Goal: Use online tool/utility: Use online tool/utility

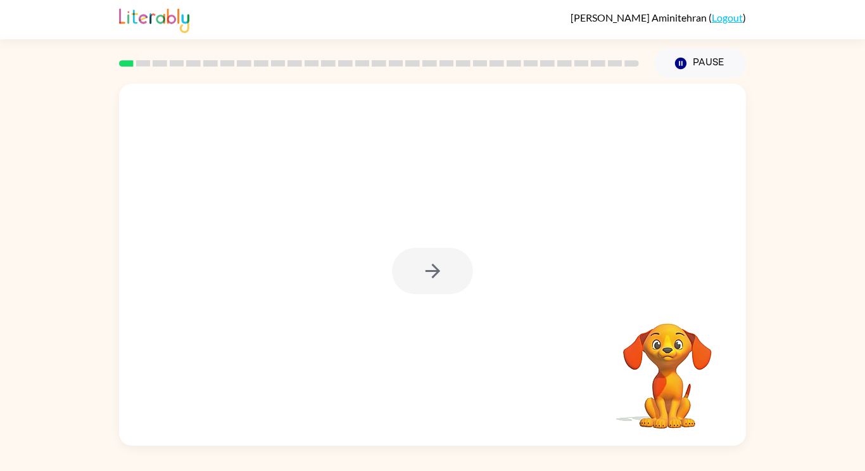
click at [426, 266] on div at bounding box center [432, 271] width 81 height 46
click at [434, 270] on icon "button" at bounding box center [432, 270] width 15 height 15
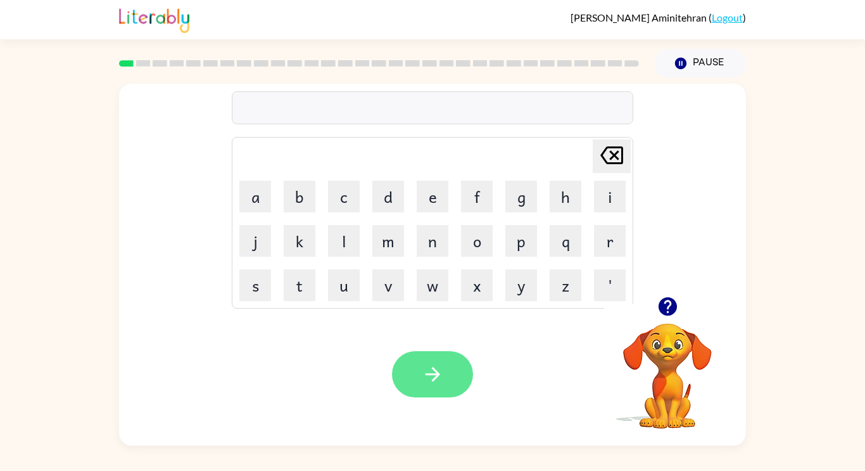
click at [418, 364] on button "button" at bounding box center [432, 374] width 81 height 46
click at [438, 376] on icon "button" at bounding box center [433, 374] width 22 height 22
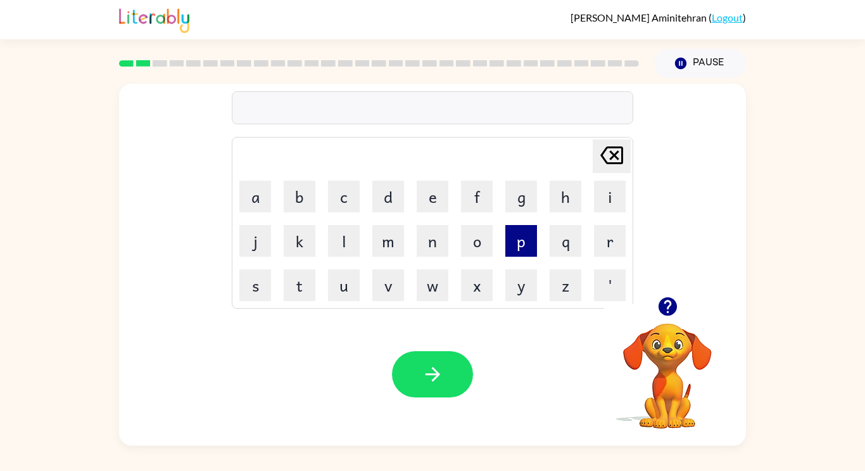
click at [509, 243] on button "p" at bounding box center [521, 241] width 32 height 32
click at [264, 206] on button "a" at bounding box center [255, 197] width 32 height 32
click at [433, 284] on button "w" at bounding box center [433, 285] width 32 height 32
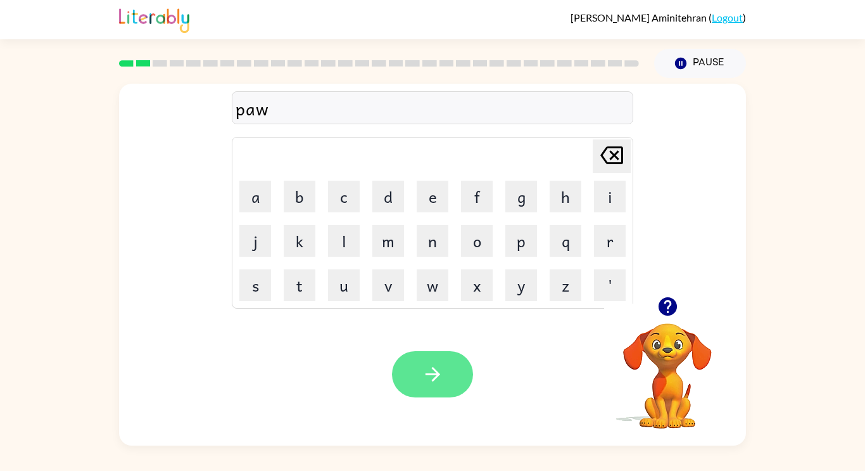
click at [438, 357] on button "button" at bounding box center [432, 374] width 81 height 46
click at [451, 369] on div at bounding box center [432, 374] width 81 height 46
click at [435, 375] on div at bounding box center [432, 374] width 81 height 46
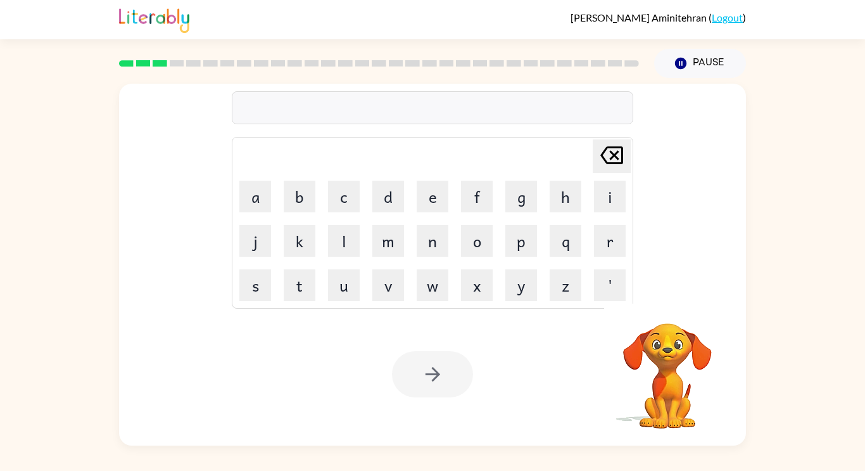
click at [436, 374] on div at bounding box center [432, 374] width 81 height 46
click at [440, 364] on icon "button" at bounding box center [433, 374] width 22 height 22
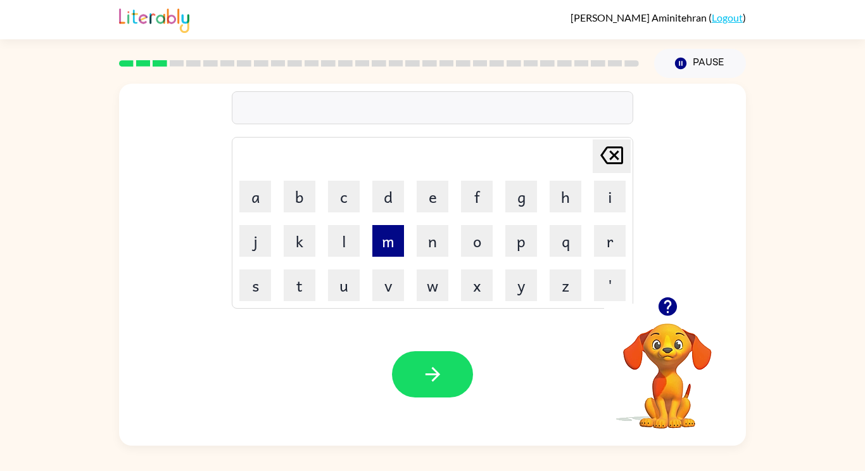
click at [391, 239] on button "m" at bounding box center [388, 241] width 32 height 32
click at [348, 292] on button "u" at bounding box center [344, 285] width 32 height 32
click at [393, 201] on button "d" at bounding box center [388, 197] width 32 height 32
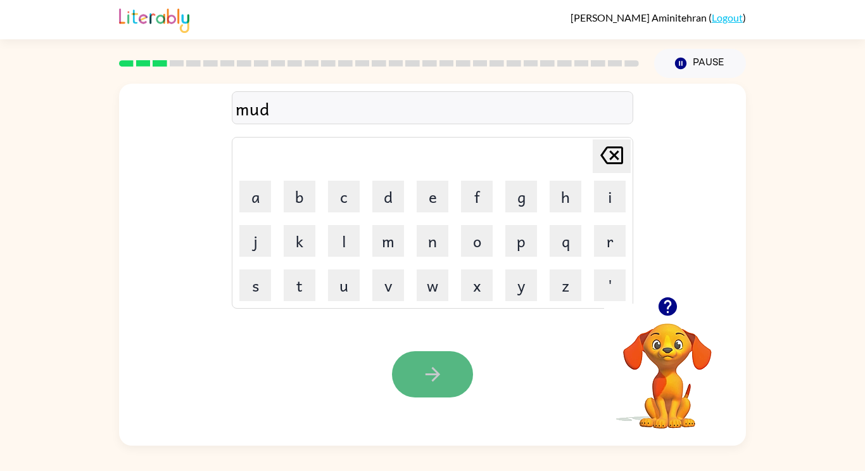
click at [422, 354] on button "button" at bounding box center [432, 374] width 81 height 46
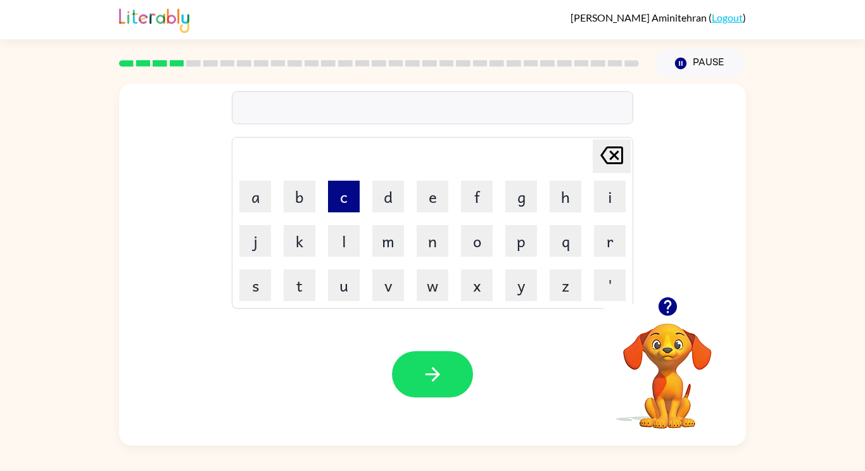
click at [348, 191] on button "c" at bounding box center [344, 197] width 32 height 32
click at [619, 229] on button "r" at bounding box center [610, 241] width 32 height 32
click at [472, 241] on button "o" at bounding box center [477, 241] width 32 height 32
click at [523, 238] on button "p" at bounding box center [521, 241] width 32 height 32
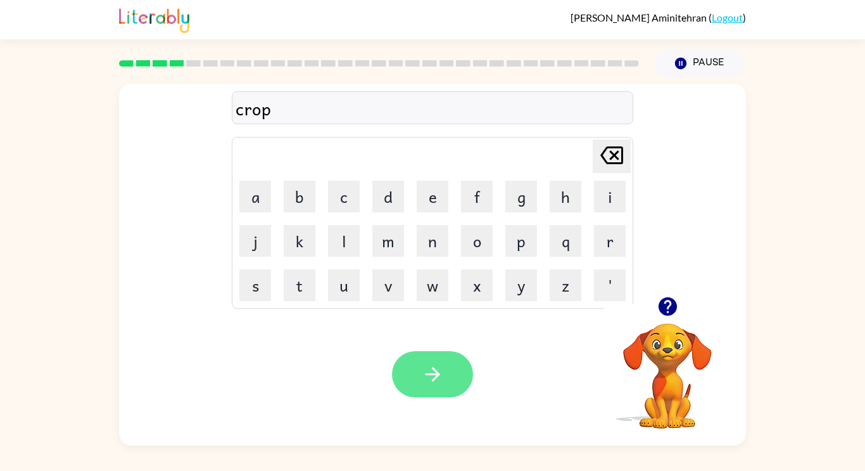
click at [427, 364] on icon "button" at bounding box center [433, 374] width 22 height 22
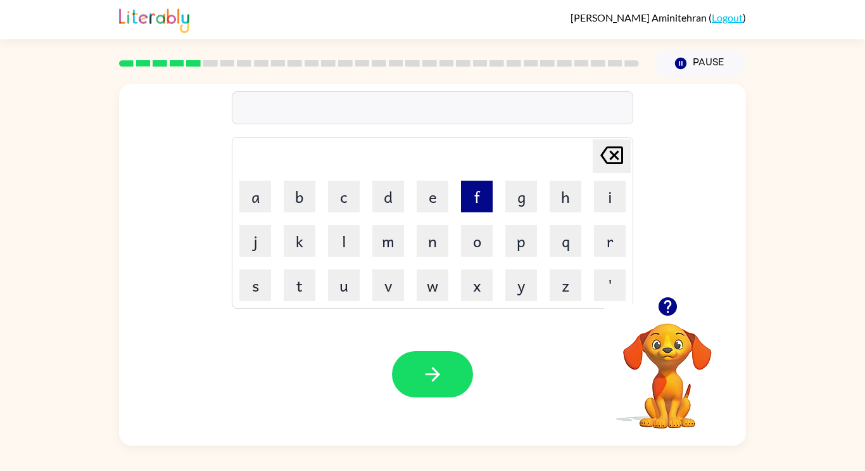
click at [483, 183] on button "f" at bounding box center [477, 197] width 32 height 32
click at [348, 242] on button "l" at bounding box center [344, 241] width 32 height 32
click at [616, 193] on button "i" at bounding box center [610, 197] width 32 height 32
click at [347, 197] on button "c" at bounding box center [344, 197] width 32 height 32
click at [306, 237] on button "k" at bounding box center [300, 241] width 32 height 32
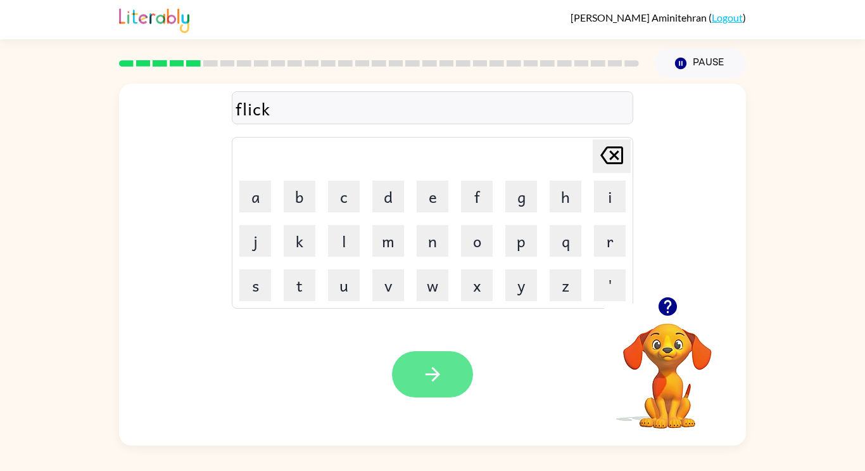
click at [425, 375] on icon "button" at bounding box center [433, 374] width 22 height 22
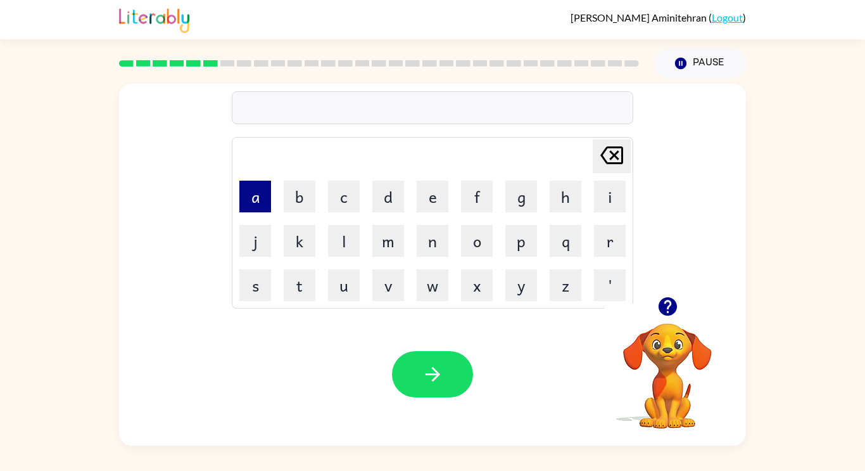
click at [257, 200] on button "a" at bounding box center [255, 197] width 32 height 32
click at [609, 208] on button "i" at bounding box center [610, 197] width 32 height 32
click at [395, 245] on button "m" at bounding box center [388, 241] width 32 height 32
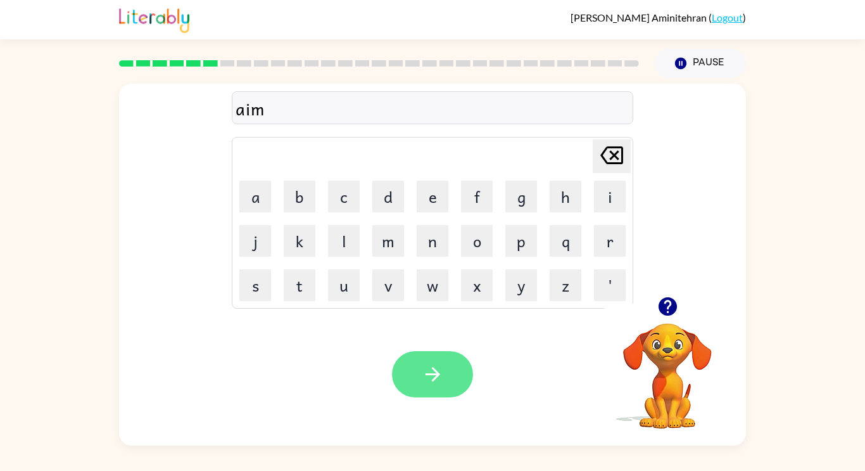
click at [452, 390] on button "button" at bounding box center [432, 374] width 81 height 46
click at [431, 353] on button "button" at bounding box center [432, 374] width 81 height 46
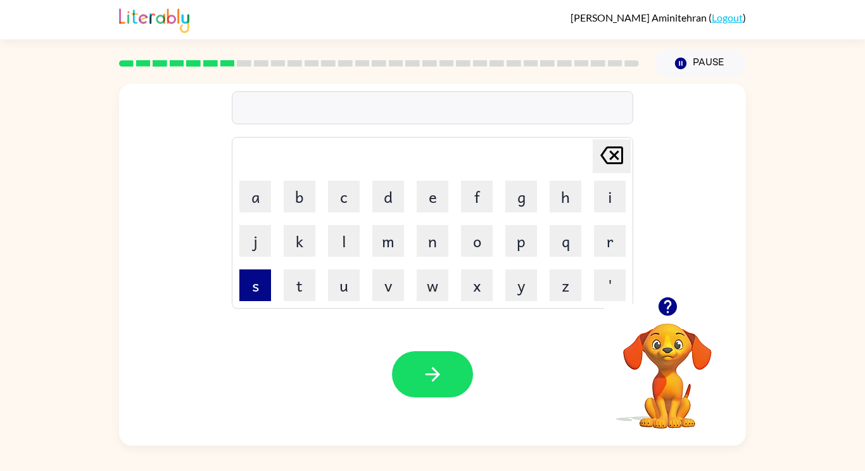
click at [243, 279] on button "s" at bounding box center [255, 285] width 32 height 32
click at [343, 192] on button "c" at bounding box center [344, 197] width 32 height 32
click at [602, 243] on button "r" at bounding box center [610, 241] width 32 height 32
click at [609, 191] on button "i" at bounding box center [610, 197] width 32 height 32
click at [305, 191] on button "b" at bounding box center [300, 197] width 32 height 32
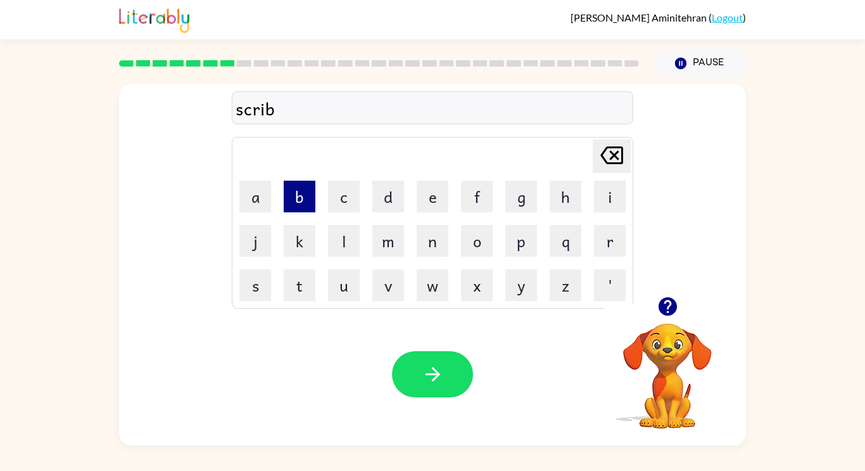
click at [305, 191] on button "b" at bounding box center [300, 197] width 32 height 32
click at [337, 232] on button "l" at bounding box center [344, 241] width 32 height 32
click at [421, 184] on button "e" at bounding box center [433, 197] width 32 height 32
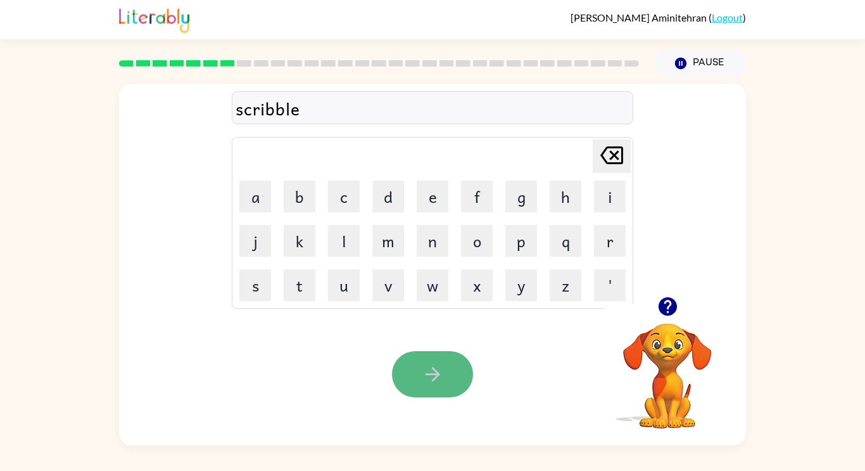
click at [405, 364] on button "button" at bounding box center [432, 374] width 81 height 46
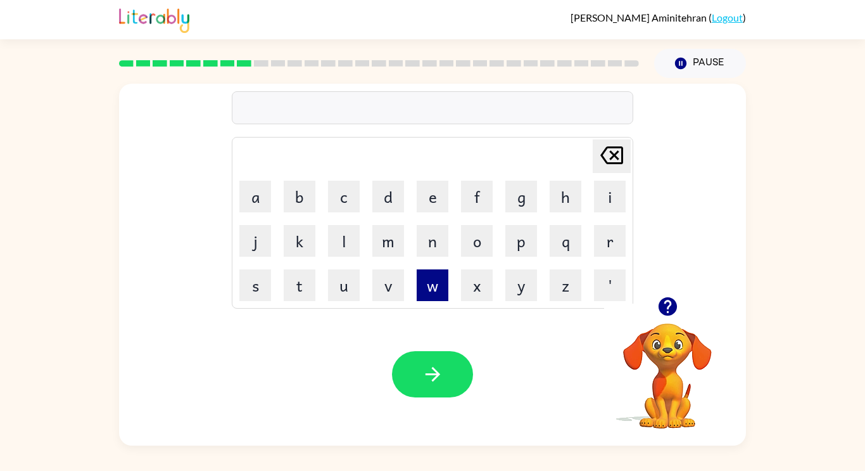
click at [421, 293] on button "w" at bounding box center [433, 285] width 32 height 32
click at [602, 186] on button "i" at bounding box center [610, 197] width 32 height 32
click at [246, 271] on button "s" at bounding box center [255, 285] width 32 height 32
click at [557, 200] on button "h" at bounding box center [566, 197] width 32 height 32
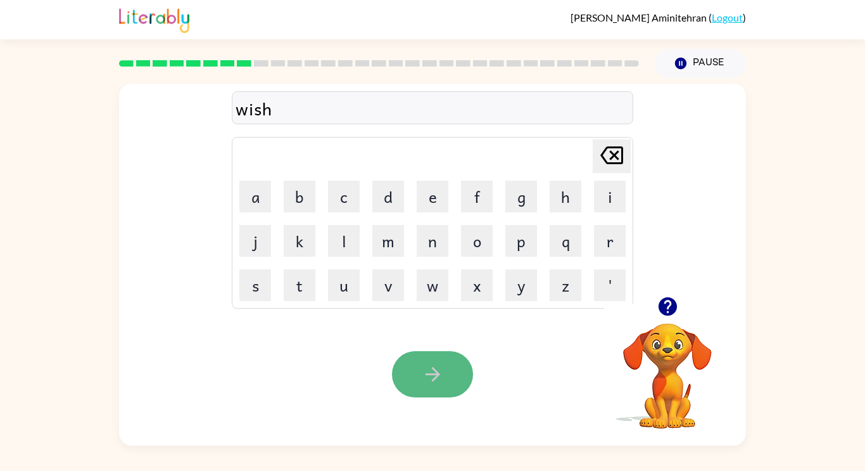
click at [436, 376] on icon "button" at bounding box center [432, 374] width 15 height 15
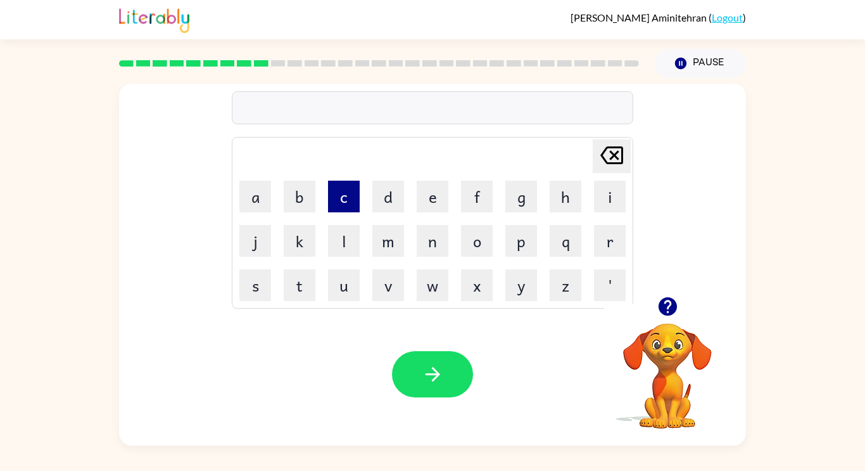
click at [345, 198] on button "c" at bounding box center [344, 197] width 32 height 32
click at [472, 242] on button "o" at bounding box center [477, 241] width 32 height 32
click at [606, 196] on button "i" at bounding box center [610, 197] width 32 height 32
click at [334, 245] on button "l" at bounding box center [344, 241] width 32 height 32
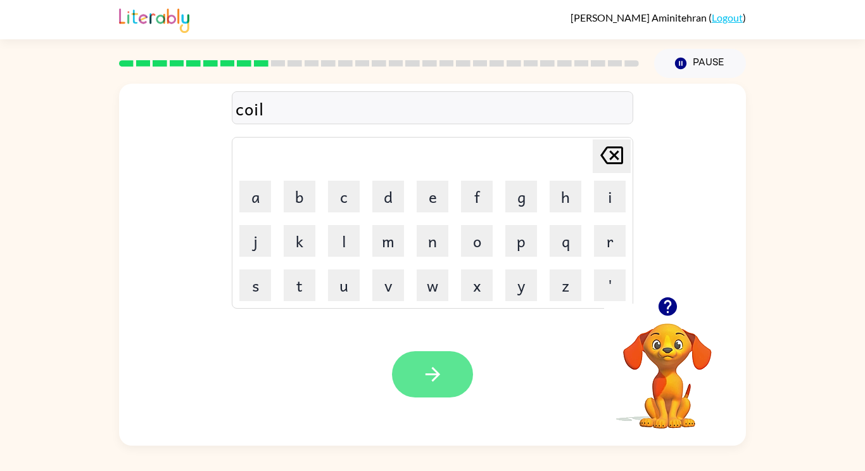
click at [452, 377] on button "button" at bounding box center [432, 374] width 81 height 46
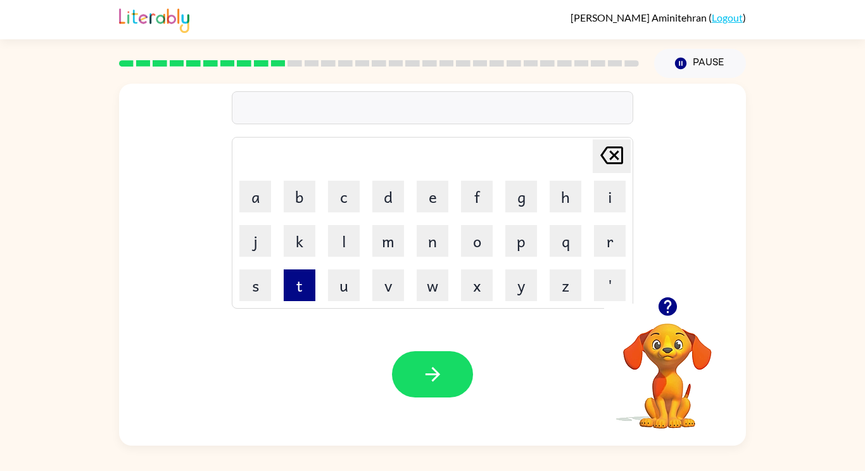
click at [298, 291] on button "t" at bounding box center [300, 285] width 32 height 32
click at [575, 200] on button "h" at bounding box center [566, 197] width 32 height 32
click at [615, 181] on button "i" at bounding box center [610, 197] width 32 height 32
click at [426, 239] on button "n" at bounding box center [433, 241] width 32 height 32
click at [528, 195] on button "g" at bounding box center [521, 197] width 32 height 32
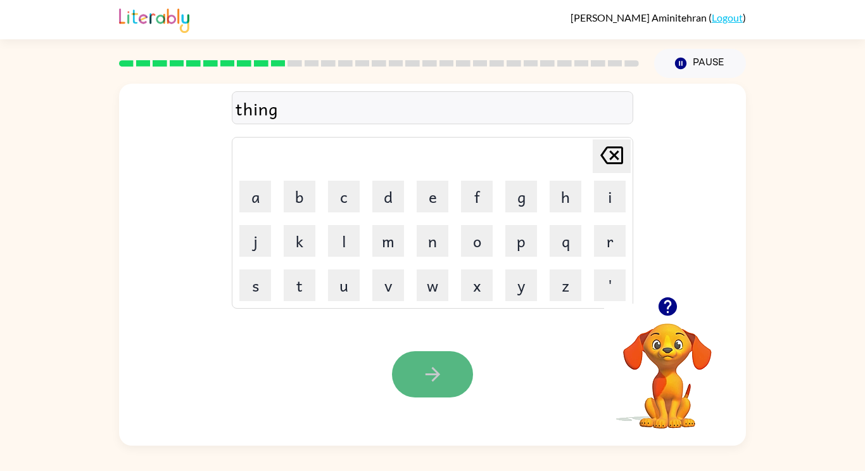
click at [420, 360] on button "button" at bounding box center [432, 374] width 81 height 46
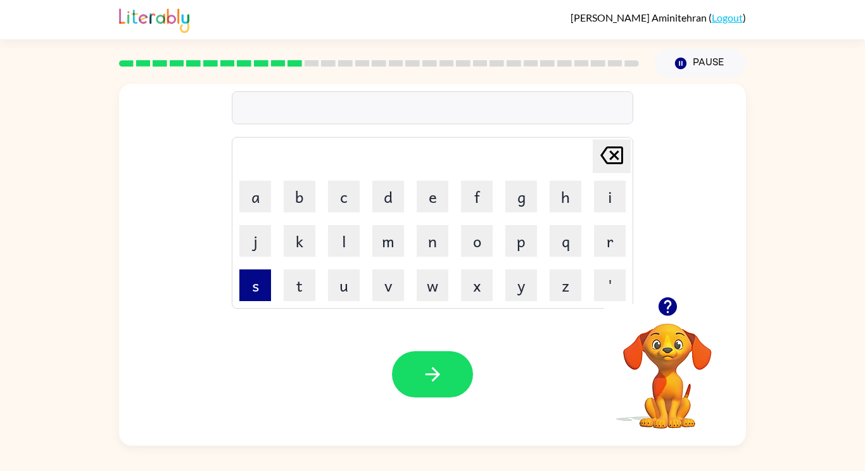
click at [253, 288] on button "s" at bounding box center [255, 285] width 32 height 32
click at [383, 235] on button "m" at bounding box center [388, 241] width 32 height 32
click at [487, 232] on button "o" at bounding box center [477, 241] width 32 height 32
click at [296, 229] on button "k" at bounding box center [300, 241] width 32 height 32
click at [423, 206] on button "e" at bounding box center [433, 197] width 32 height 32
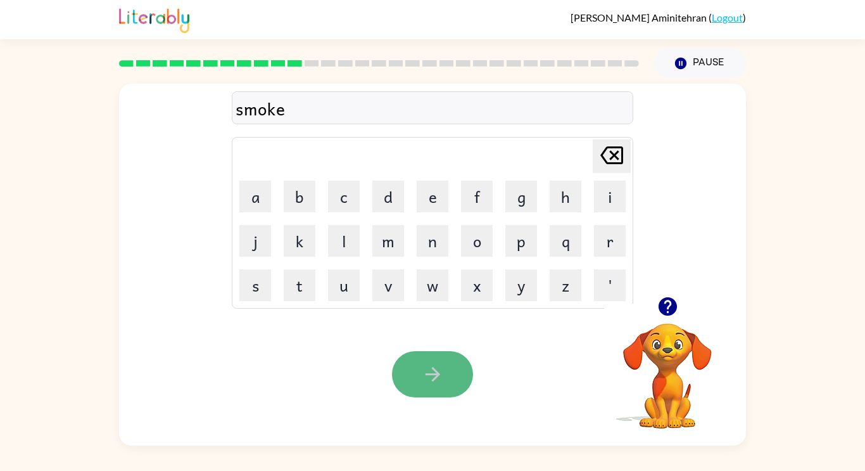
click at [434, 374] on icon "button" at bounding box center [432, 374] width 15 height 15
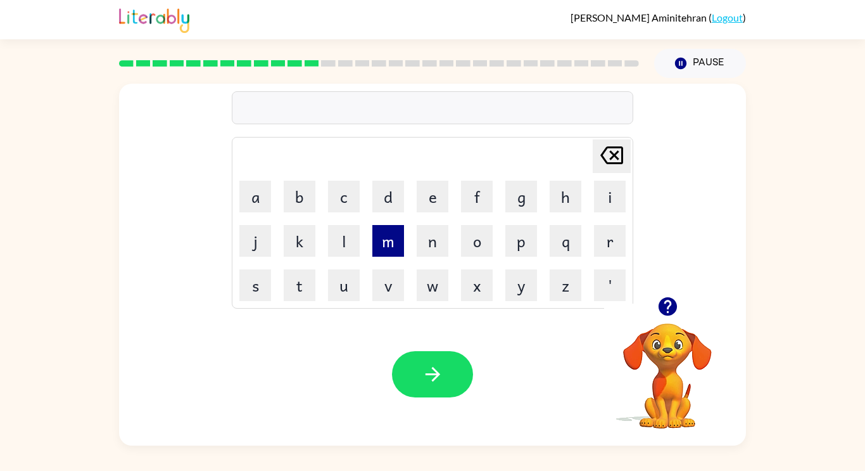
click at [388, 234] on button "m" at bounding box center [388, 241] width 32 height 32
click at [598, 198] on button "i" at bounding box center [610, 197] width 32 height 32
click at [263, 289] on button "s" at bounding box center [255, 285] width 32 height 32
click at [303, 295] on button "t" at bounding box center [300, 285] width 32 height 32
click at [256, 188] on button "a" at bounding box center [255, 197] width 32 height 32
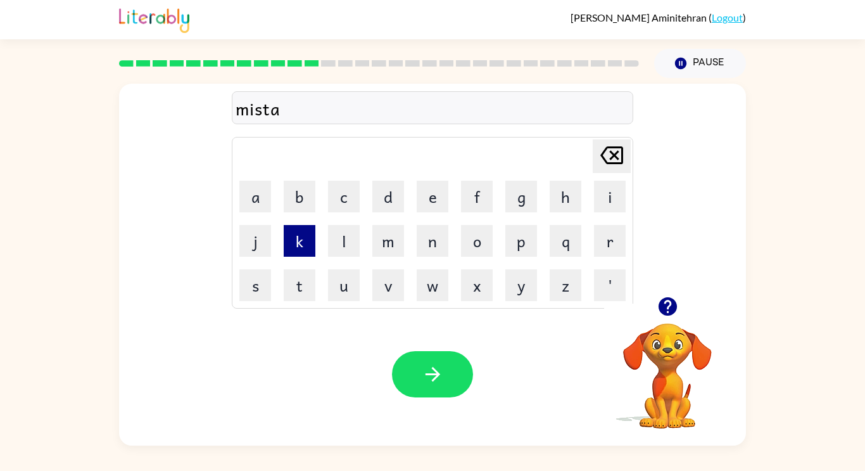
click at [309, 245] on button "k" at bounding box center [300, 241] width 32 height 32
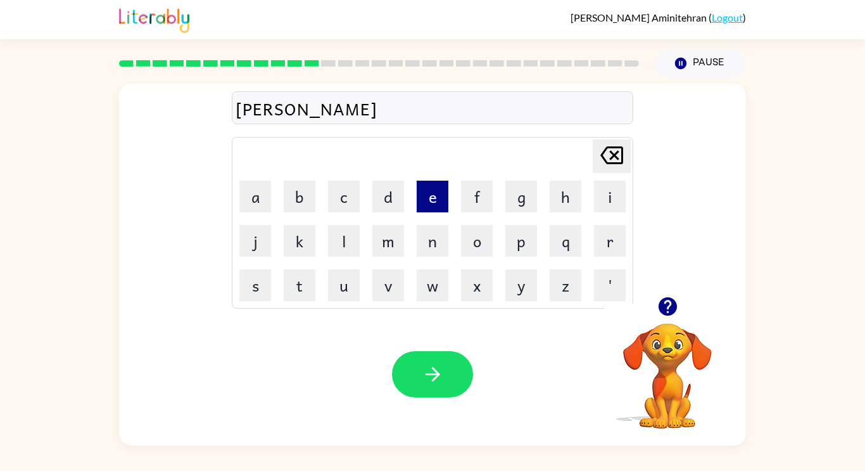
click at [429, 189] on button "e" at bounding box center [433, 197] width 32 height 32
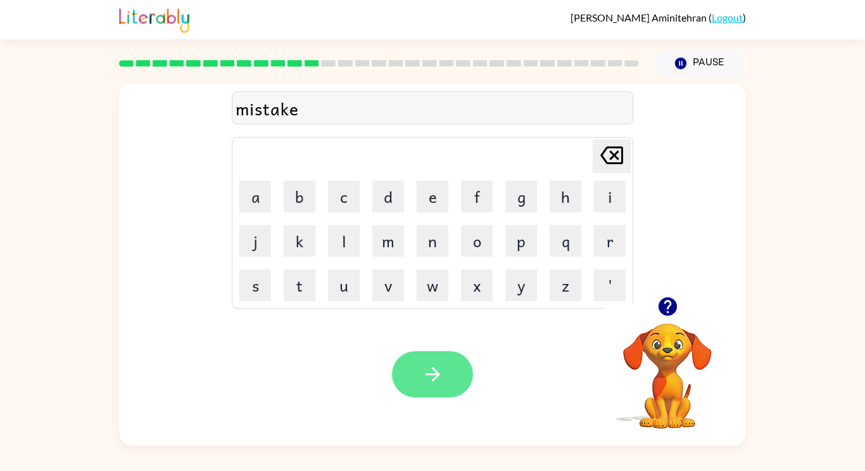
click at [397, 376] on button "button" at bounding box center [432, 374] width 81 height 46
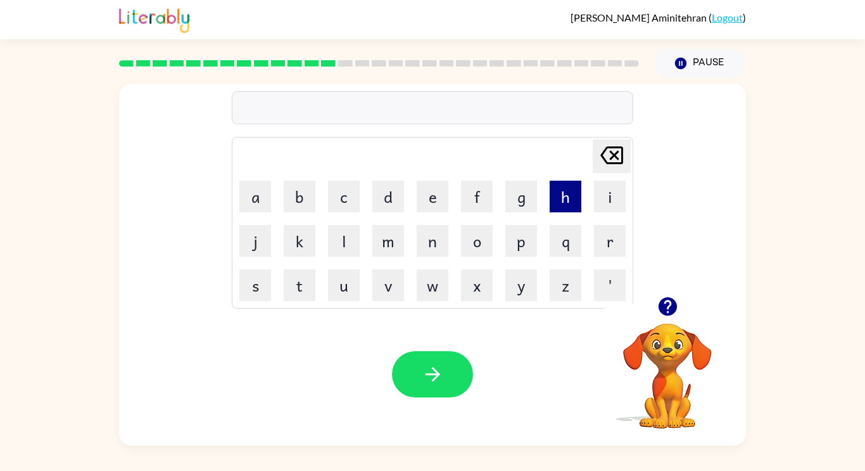
click at [557, 198] on button "h" at bounding box center [566, 197] width 32 height 32
click at [440, 199] on button "e" at bounding box center [433, 197] width 32 height 32
click at [338, 231] on button "l" at bounding box center [344, 241] width 32 height 32
click at [511, 236] on button "p" at bounding box center [521, 241] width 32 height 32
click at [343, 226] on button "l" at bounding box center [344, 241] width 32 height 32
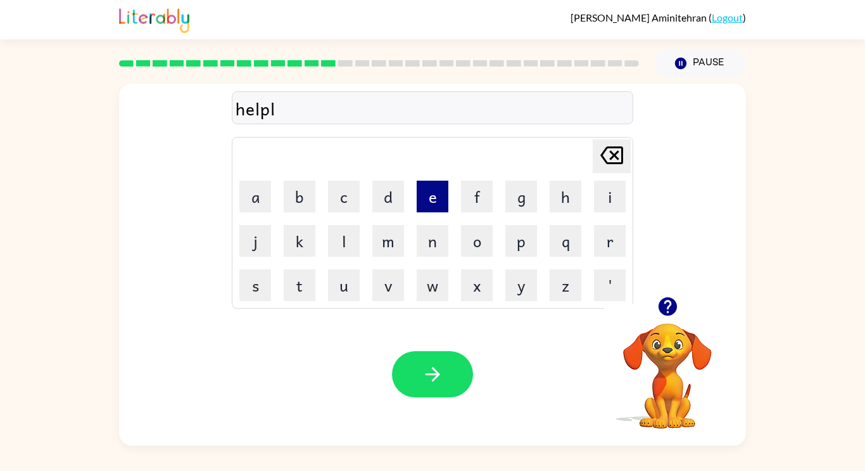
click at [426, 201] on button "e" at bounding box center [433, 197] width 32 height 32
click at [260, 282] on button "s" at bounding box center [255, 285] width 32 height 32
click at [261, 284] on button "s" at bounding box center [255, 285] width 32 height 32
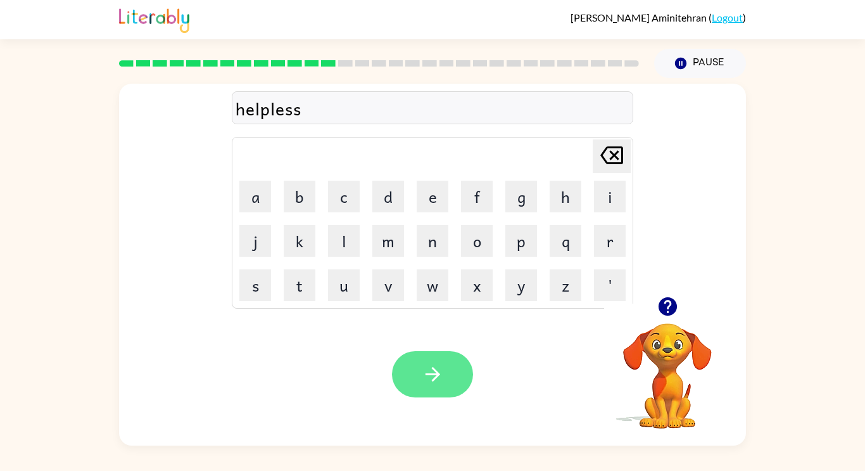
click at [428, 359] on button "button" at bounding box center [432, 374] width 81 height 46
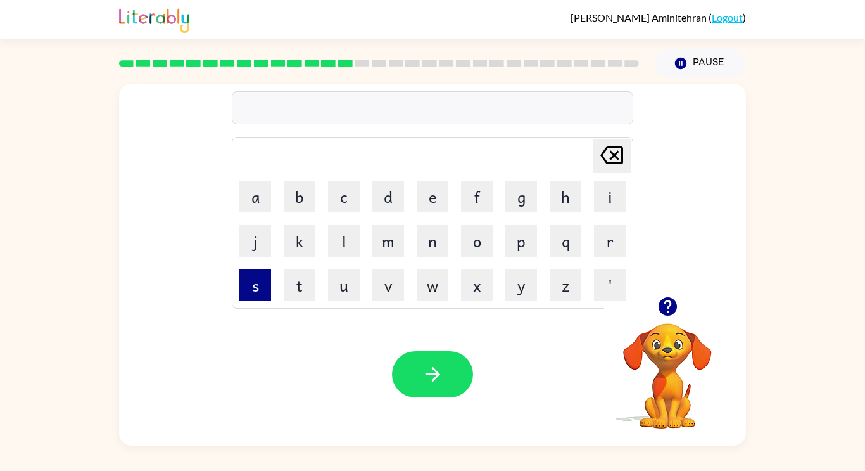
click at [252, 292] on button "s" at bounding box center [255, 285] width 32 height 32
click at [292, 292] on button "t" at bounding box center [300, 285] width 32 height 32
click at [348, 288] on button "u" at bounding box center [344, 285] width 32 height 32
click at [389, 181] on button "d" at bounding box center [388, 197] width 32 height 32
click at [426, 188] on button "e" at bounding box center [433, 197] width 32 height 32
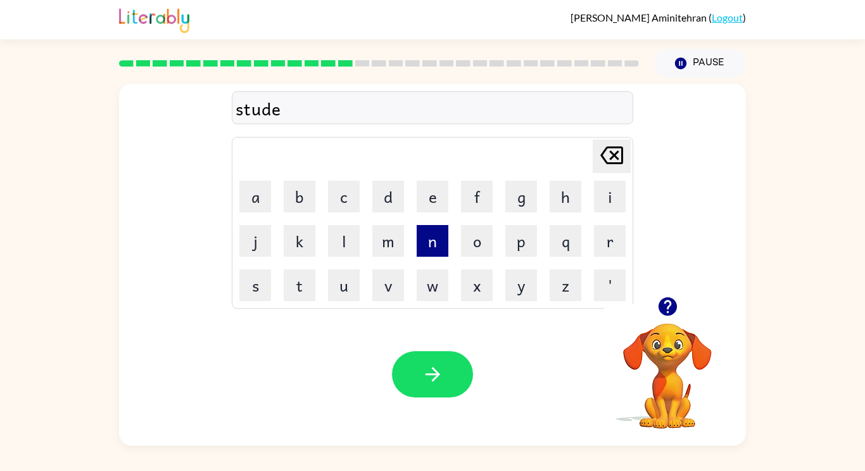
click at [424, 235] on button "n" at bounding box center [433, 241] width 32 height 32
click at [312, 283] on button "t" at bounding box center [300, 285] width 32 height 32
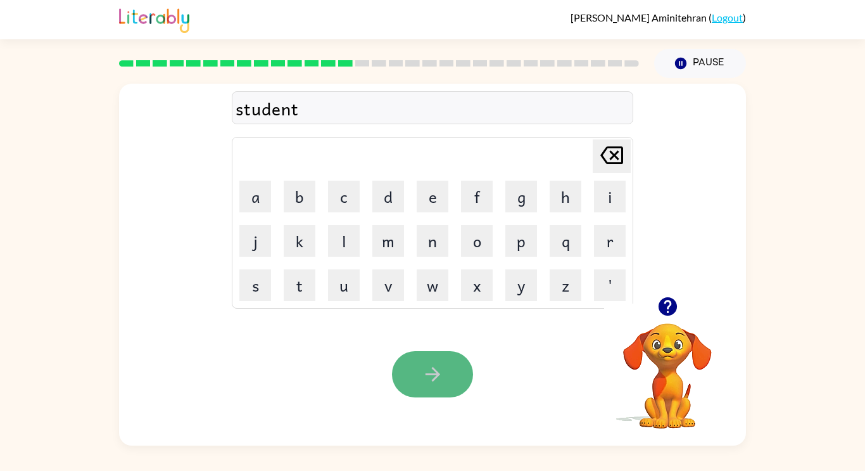
click at [436, 373] on icon "button" at bounding box center [432, 374] width 15 height 15
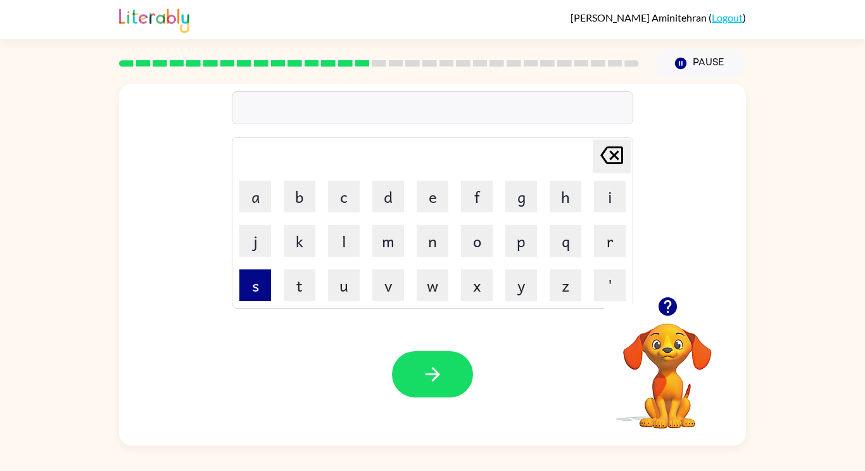
click at [258, 285] on button "s" at bounding box center [255, 285] width 32 height 32
click at [307, 286] on button "t" at bounding box center [300, 285] width 32 height 32
click at [238, 203] on td "a" at bounding box center [255, 196] width 43 height 43
click at [253, 190] on button "a" at bounding box center [255, 197] width 32 height 32
click at [616, 241] on button "r" at bounding box center [610, 241] width 32 height 32
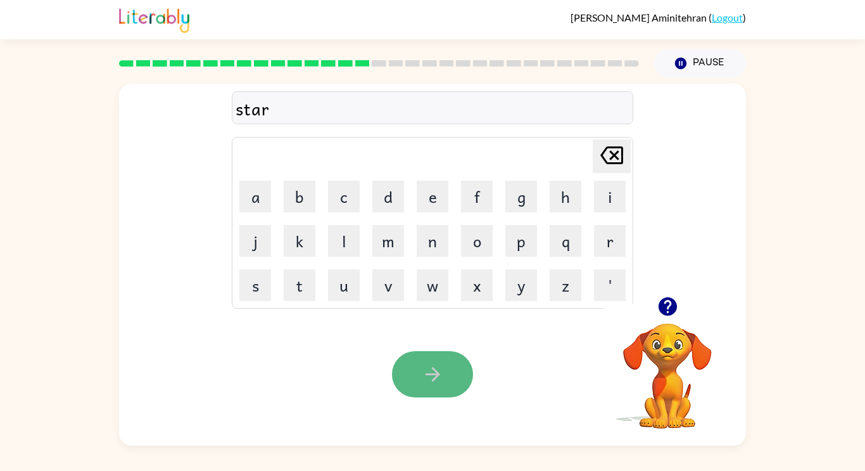
click at [436, 377] on icon "button" at bounding box center [432, 374] width 15 height 15
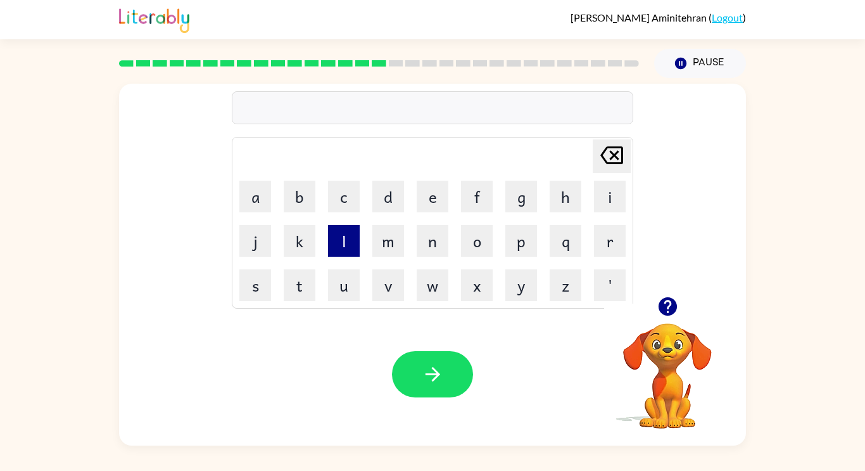
click at [349, 239] on button "l" at bounding box center [344, 241] width 32 height 32
click at [602, 201] on button "i" at bounding box center [610, 197] width 32 height 32
click at [298, 270] on button "t" at bounding box center [300, 285] width 32 height 32
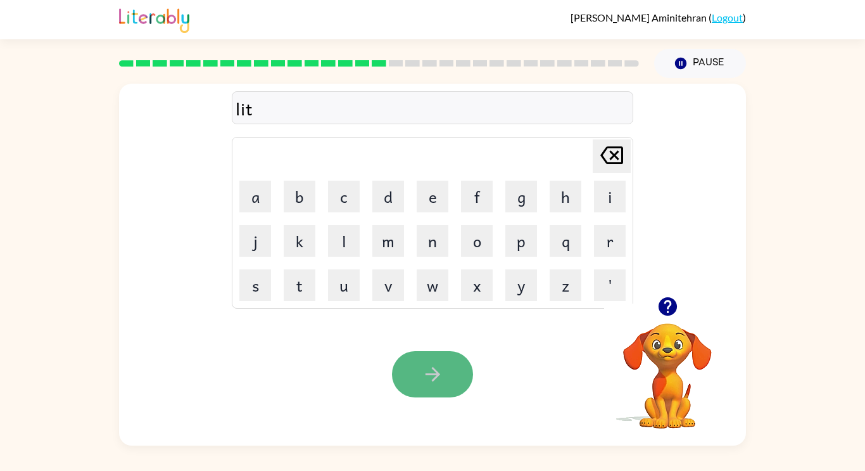
click at [438, 384] on icon "button" at bounding box center [433, 374] width 22 height 22
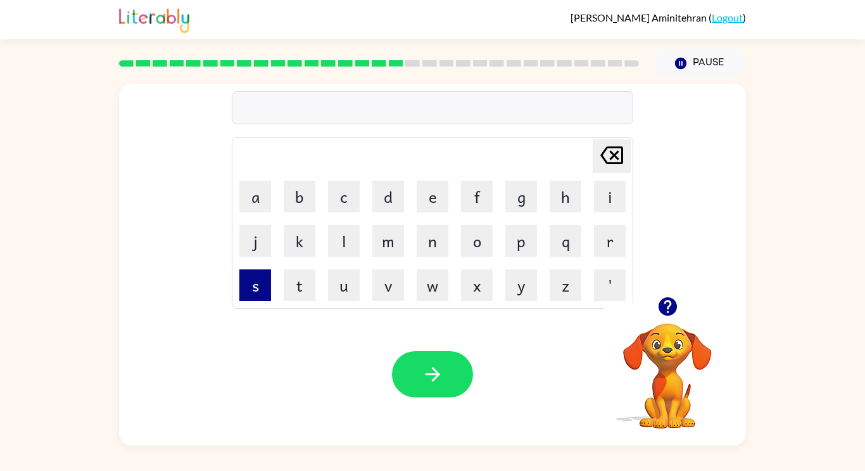
click at [257, 287] on button "s" at bounding box center [255, 285] width 32 height 32
click at [422, 274] on button "w" at bounding box center [433, 285] width 32 height 32
click at [621, 199] on button "i" at bounding box center [610, 197] width 32 height 32
click at [490, 184] on button "f" at bounding box center [477, 197] width 32 height 32
click at [295, 283] on button "t" at bounding box center [300, 285] width 32 height 32
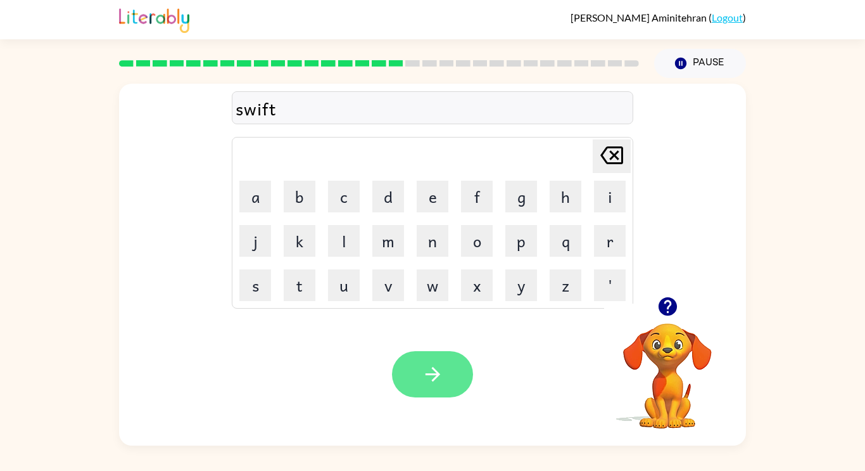
click at [411, 367] on button "button" at bounding box center [432, 374] width 81 height 46
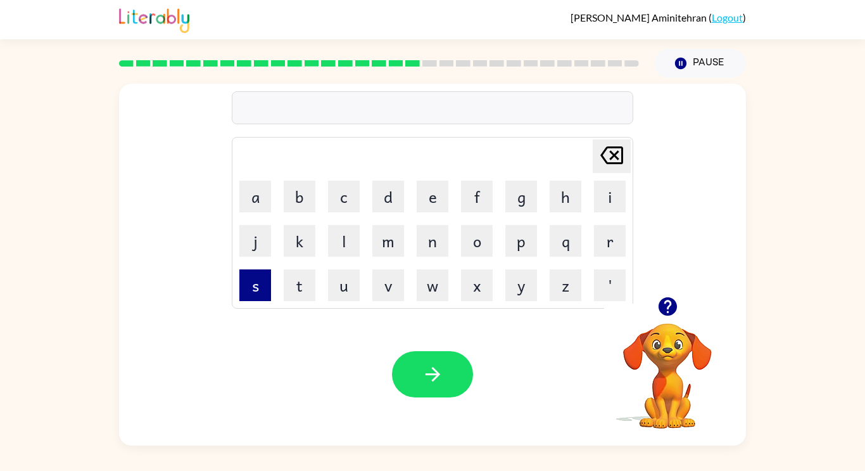
click at [259, 284] on button "s" at bounding box center [255, 285] width 32 height 32
click at [575, 193] on button "h" at bounding box center [566, 197] width 32 height 32
click at [616, 199] on button "i" at bounding box center [610, 197] width 32 height 32
click at [619, 235] on button "r" at bounding box center [610, 241] width 32 height 32
click at [302, 283] on button "t" at bounding box center [300, 285] width 32 height 32
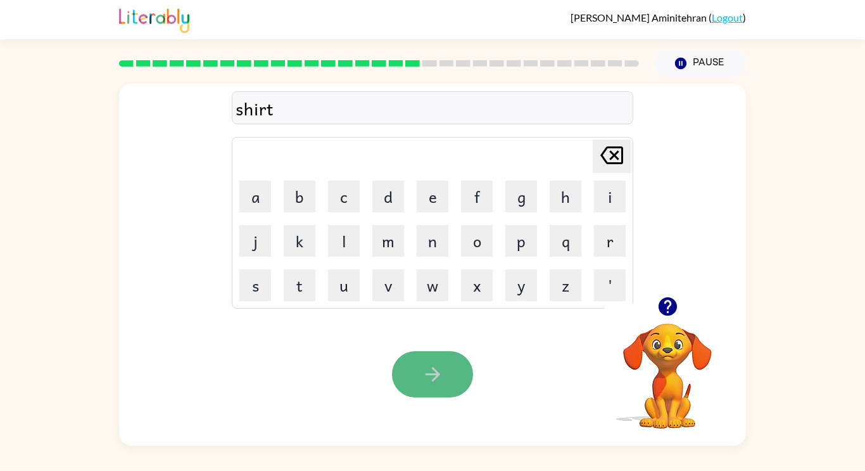
click at [428, 352] on button "button" at bounding box center [432, 374] width 81 height 46
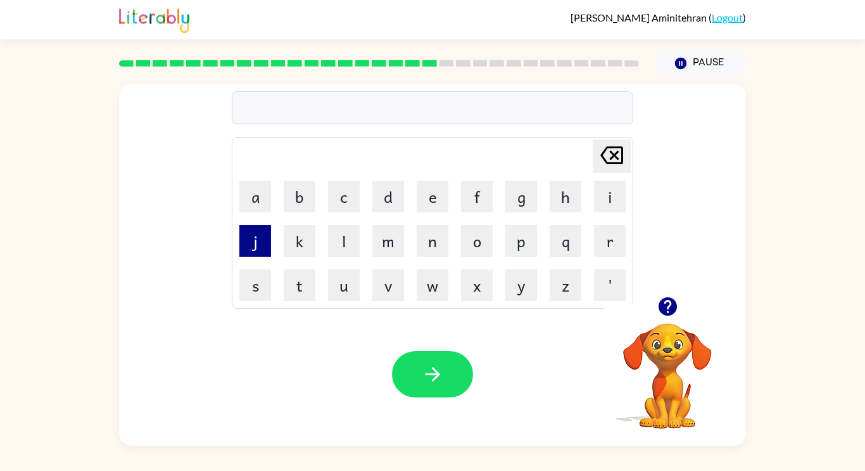
click at [242, 228] on button "j" at bounding box center [255, 241] width 32 height 32
click at [483, 240] on button "o" at bounding box center [477, 241] width 32 height 32
click at [293, 186] on button "b" at bounding box center [300, 197] width 32 height 32
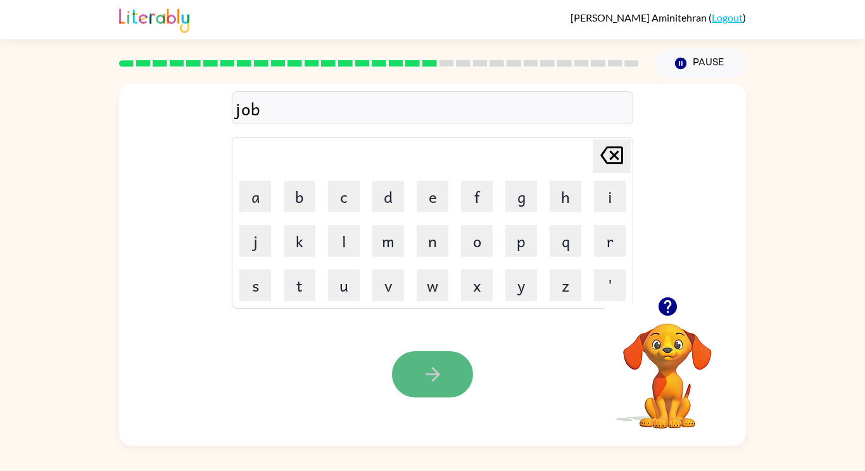
click at [459, 374] on button "button" at bounding box center [432, 374] width 81 height 46
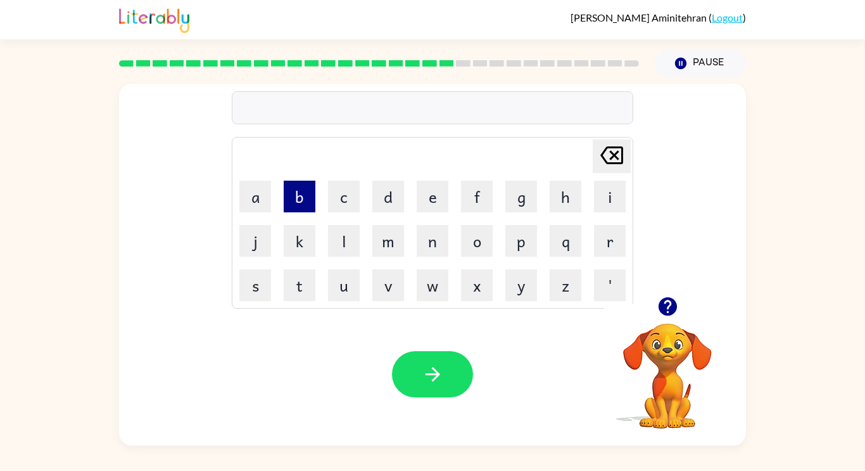
click at [293, 194] on button "b" at bounding box center [300, 197] width 32 height 32
click at [464, 242] on button "o" at bounding box center [477, 241] width 32 height 32
click at [478, 283] on button "x" at bounding box center [477, 285] width 32 height 32
click at [418, 189] on button "e" at bounding box center [433, 197] width 32 height 32
click at [249, 288] on button "s" at bounding box center [255, 285] width 32 height 32
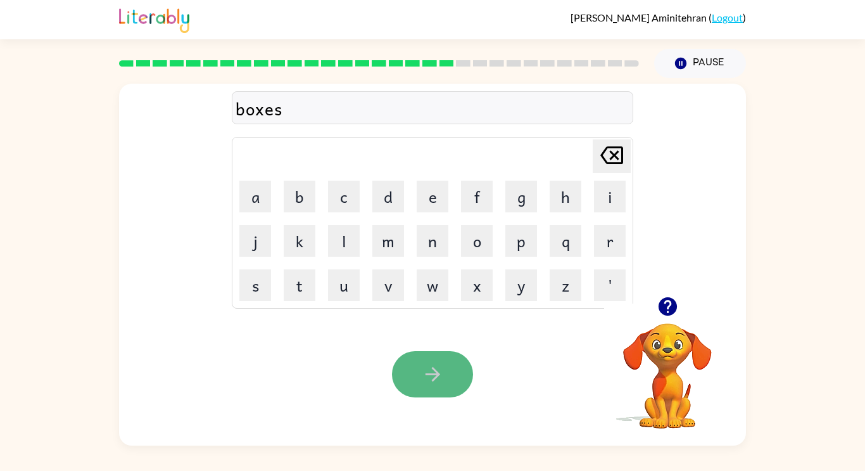
click at [402, 356] on button "button" at bounding box center [432, 374] width 81 height 46
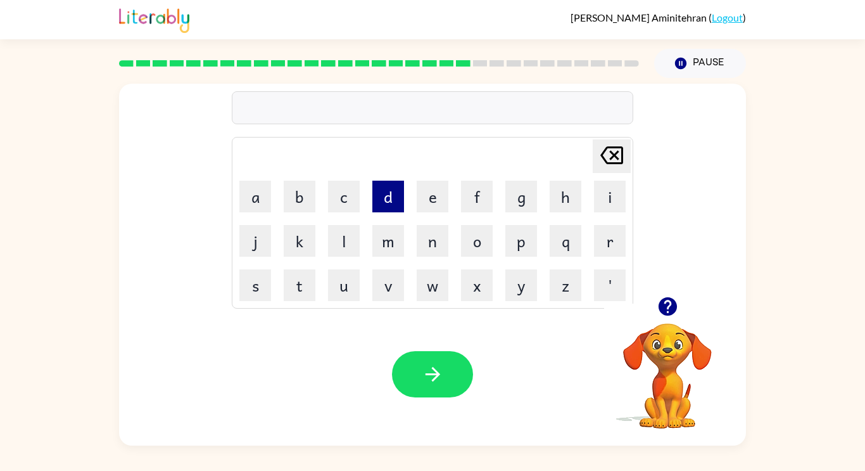
click at [379, 201] on button "d" at bounding box center [388, 197] width 32 height 32
click at [594, 208] on button "i" at bounding box center [610, 197] width 32 height 32
click at [385, 291] on button "v" at bounding box center [388, 285] width 32 height 32
click at [419, 187] on button "e" at bounding box center [433, 197] width 32 height 32
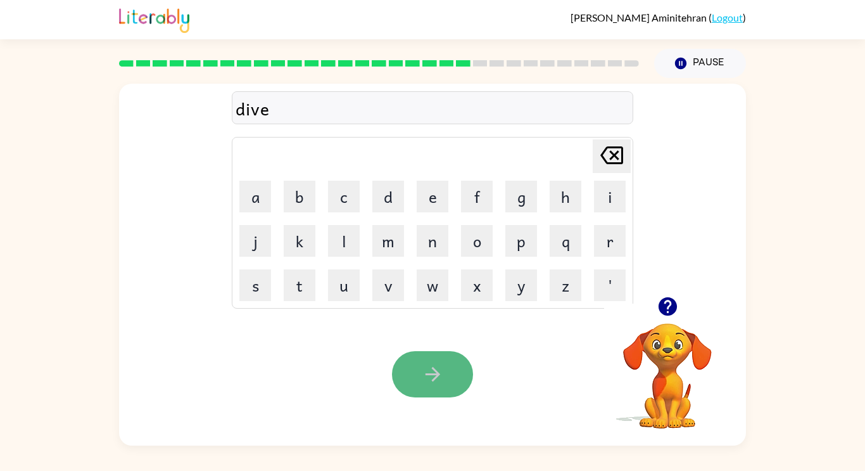
click at [430, 372] on icon "button" at bounding box center [433, 374] width 22 height 22
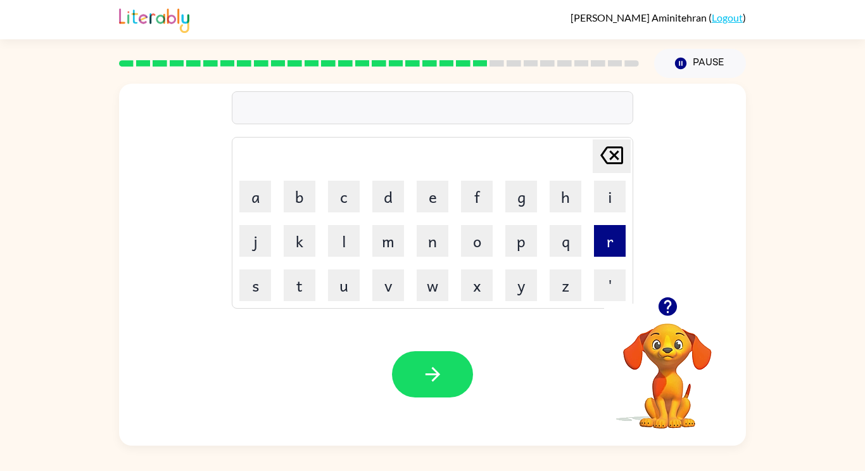
click at [595, 246] on button "r" at bounding box center [610, 241] width 32 height 32
click at [466, 249] on button "o" at bounding box center [477, 241] width 32 height 32
click at [246, 188] on button "a" at bounding box center [255, 197] width 32 height 32
click at [387, 190] on button "d" at bounding box center [388, 197] width 32 height 32
click at [438, 275] on button "w" at bounding box center [433, 285] width 32 height 32
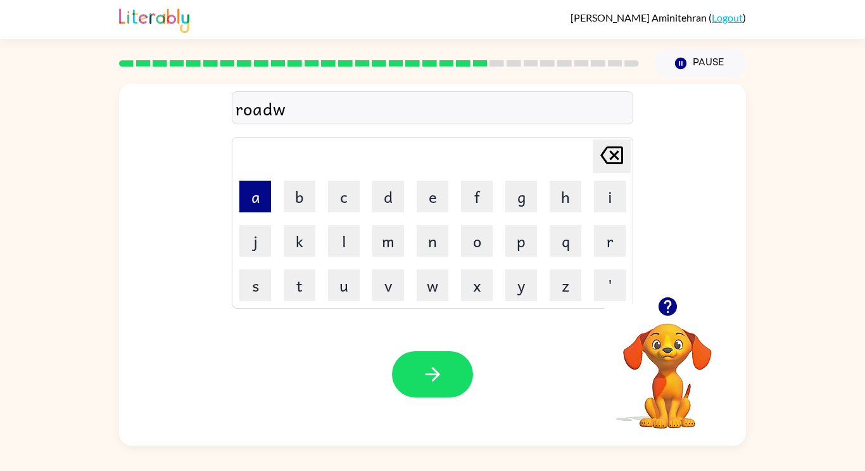
click at [260, 183] on button "a" at bounding box center [255, 197] width 32 height 32
click at [516, 289] on button "y" at bounding box center [521, 285] width 32 height 32
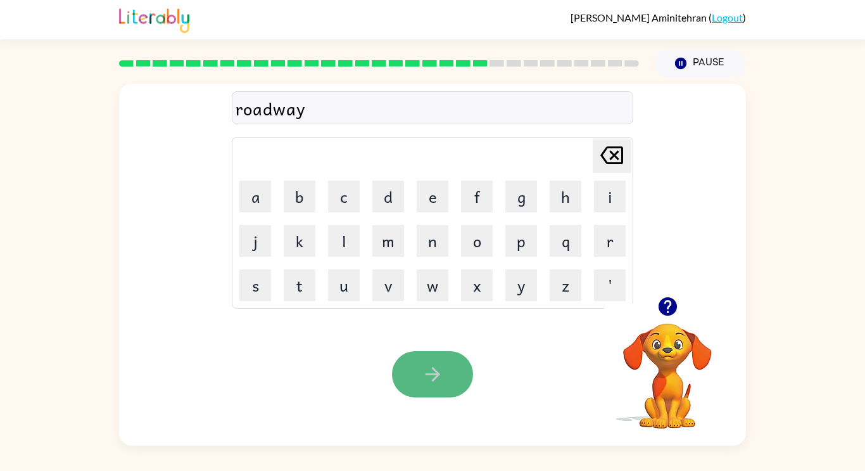
click at [419, 387] on button "button" at bounding box center [432, 374] width 81 height 46
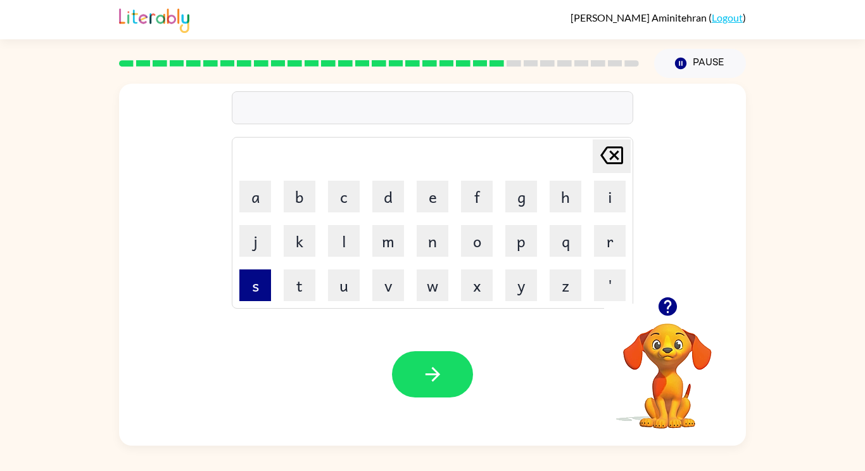
click at [256, 288] on button "s" at bounding box center [255, 285] width 32 height 32
click at [568, 187] on button "h" at bounding box center [566, 197] width 32 height 32
click at [602, 207] on button "i" at bounding box center [610, 197] width 32 height 32
click at [397, 284] on button "v" at bounding box center [388, 285] width 32 height 32
click at [439, 186] on button "e" at bounding box center [433, 197] width 32 height 32
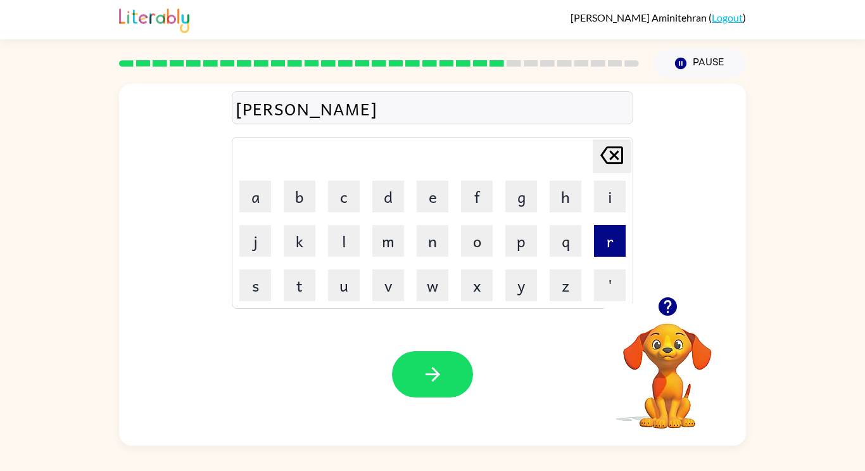
click at [606, 239] on button "r" at bounding box center [610, 241] width 32 height 32
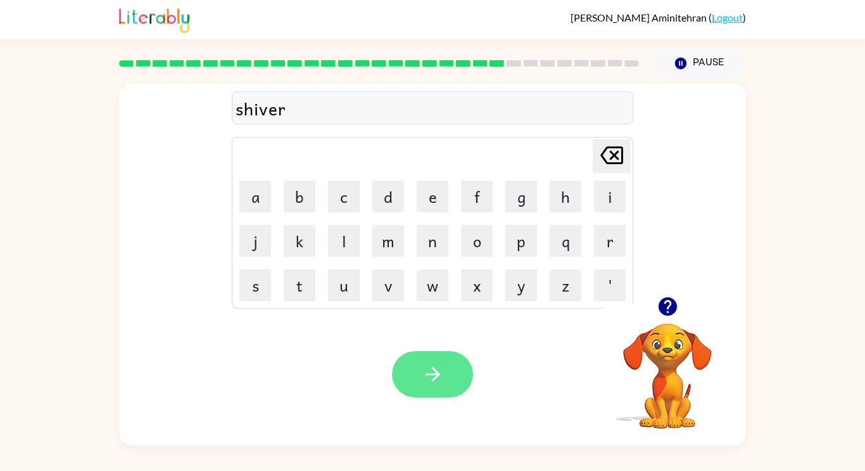
click at [443, 367] on icon "button" at bounding box center [433, 374] width 22 height 22
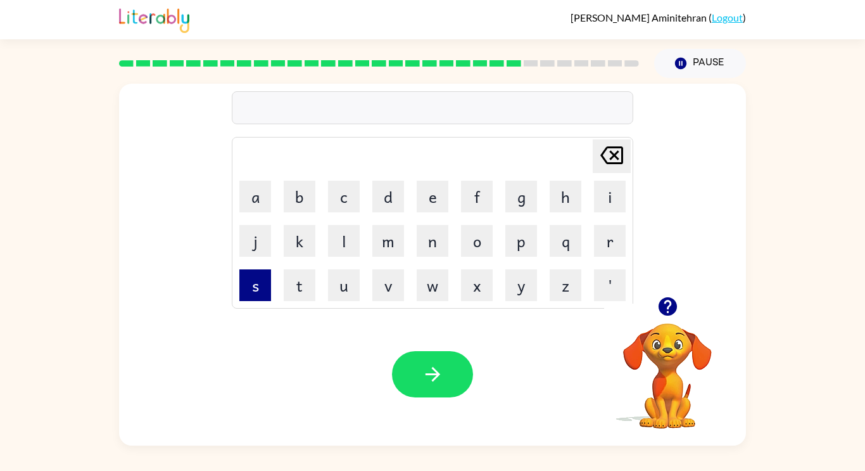
click at [253, 277] on button "s" at bounding box center [255, 285] width 32 height 32
click at [557, 198] on button "h" at bounding box center [566, 197] width 32 height 32
click at [241, 200] on button "a" at bounding box center [255, 197] width 32 height 32
click at [352, 203] on button "c" at bounding box center [344, 197] width 32 height 32
click at [300, 243] on button "k" at bounding box center [300, 241] width 32 height 32
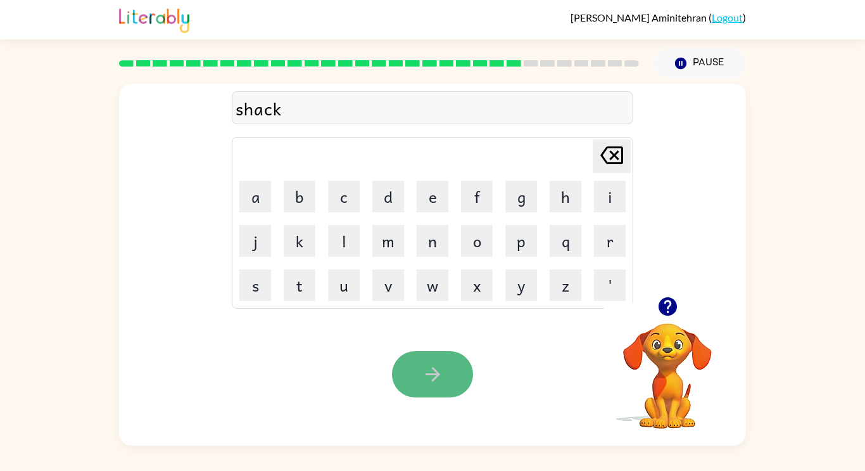
click at [418, 376] on button "button" at bounding box center [432, 374] width 81 height 46
